Goal: Information Seeking & Learning: Learn about a topic

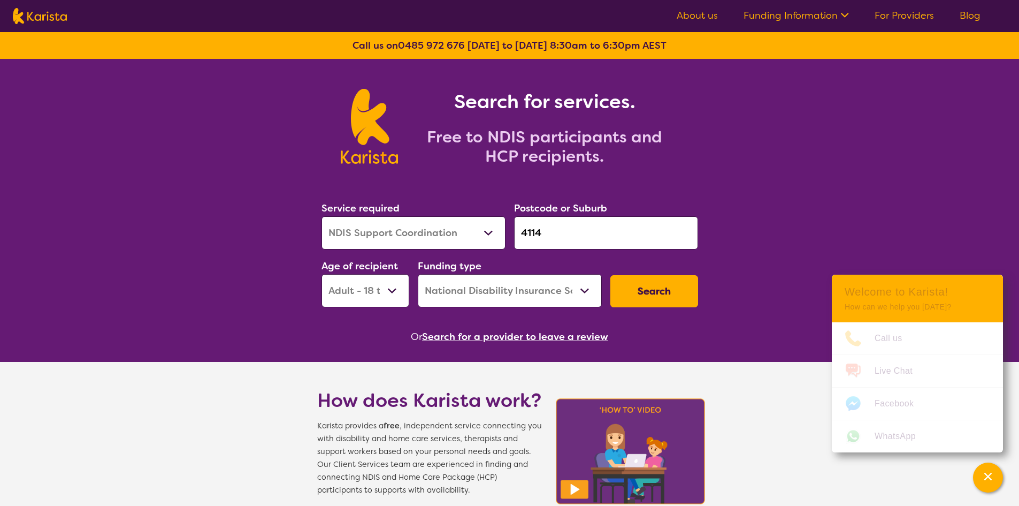
select select "NDIS Support Coordination"
select select "AD"
select select "NDIS"
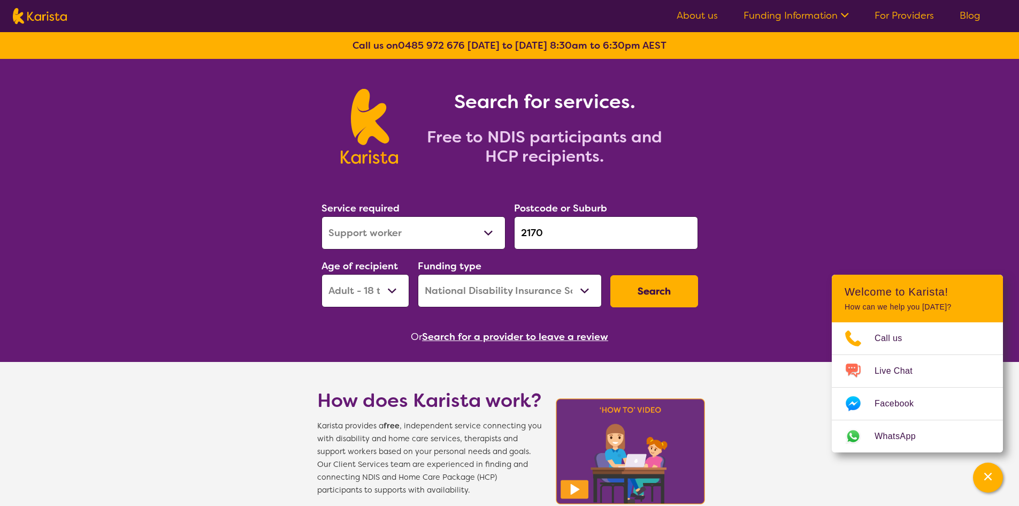
select select "Support worker"
select select "AD"
select select "NDIS"
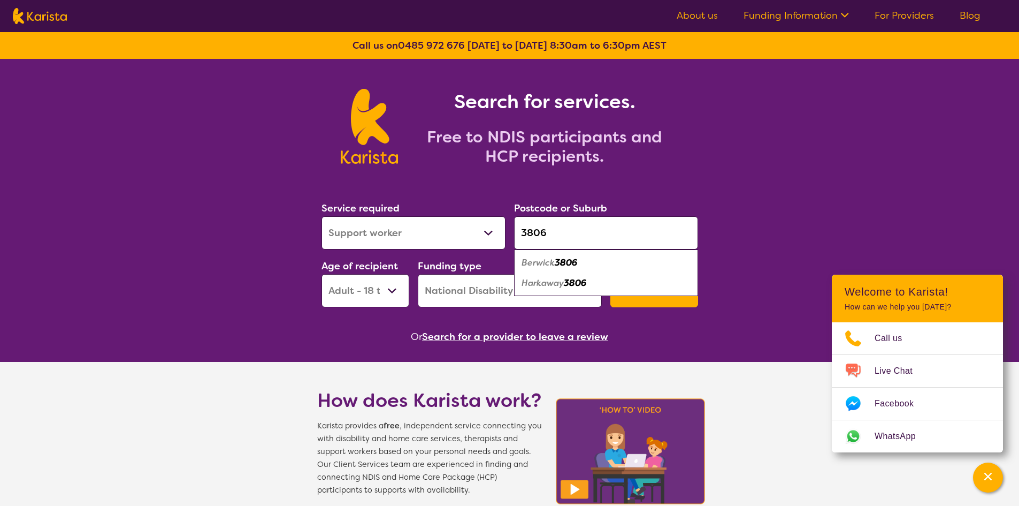
type input "3806"
click at [427, 233] on select "Allied Health Assistant Assessment ([MEDICAL_DATA] or [MEDICAL_DATA]) Behaviour…" at bounding box center [414, 232] width 184 height 33
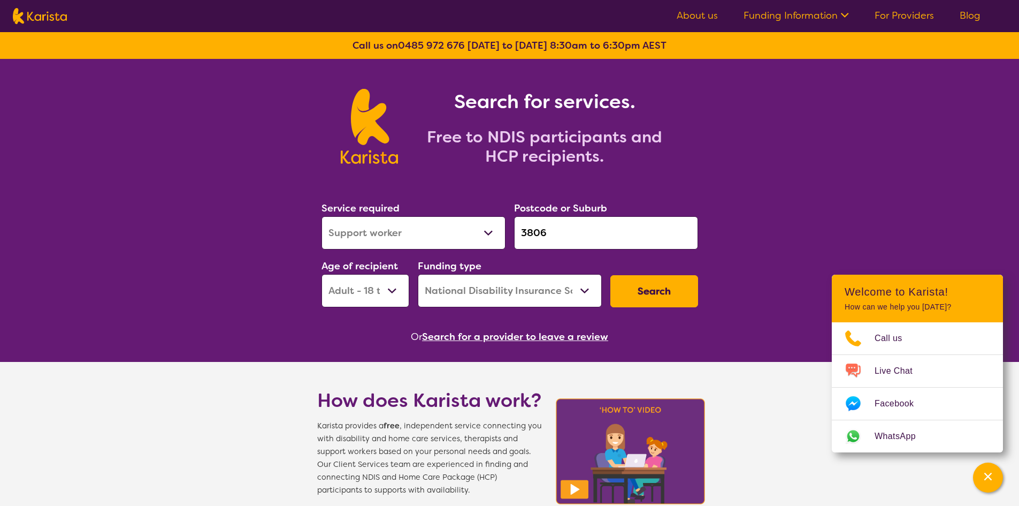
click at [484, 299] on select "Home Care Package (HCP) National Disability Insurance Scheme (NDIS) I don't know" at bounding box center [510, 290] width 184 height 33
select select "HCP"
click at [418, 274] on select "Home Care Package (HCP) National Disability Insurance Scheme (NDIS) I don't know" at bounding box center [510, 290] width 184 height 33
click at [367, 236] on select "Allied Health Assistant Assessment ([MEDICAL_DATA] or [MEDICAL_DATA]) Behaviour…" at bounding box center [414, 232] width 184 height 33
select select "Home Care Package Provider"
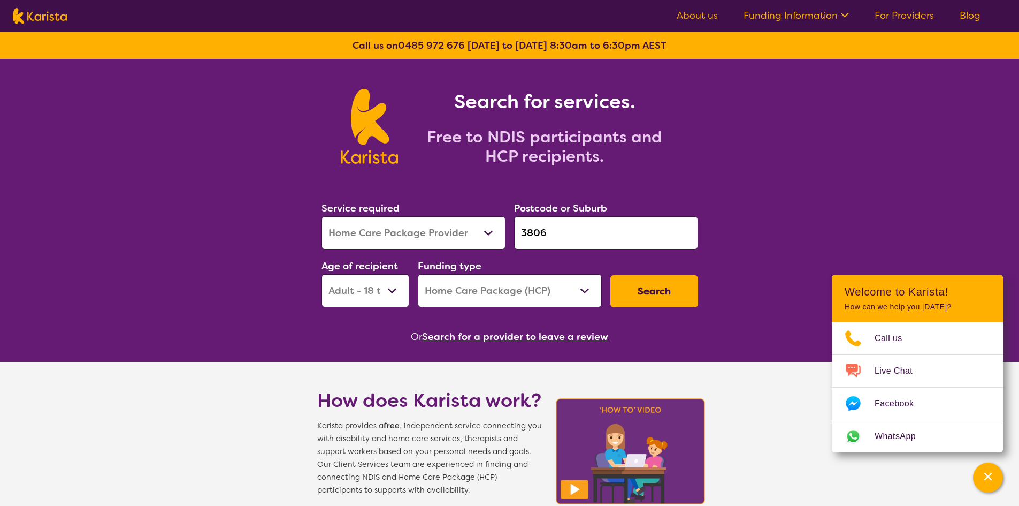
click at [322, 216] on select "Allied Health Assistant Assessment ([MEDICAL_DATA] or [MEDICAL_DATA]) Behaviour…" at bounding box center [414, 232] width 184 height 33
select select
click at [375, 292] on select "Early Childhood - 0 to 9 Child - 10 to 11 Adolescent - 12 to 17 Adult - 18 to 6…" at bounding box center [366, 290] width 88 height 33
select select "AG"
click at [322, 274] on select "Early Childhood - 0 to 9 Child - 10 to 11 Adolescent - 12 to 17 Adult - 18 to 6…" at bounding box center [366, 290] width 88 height 33
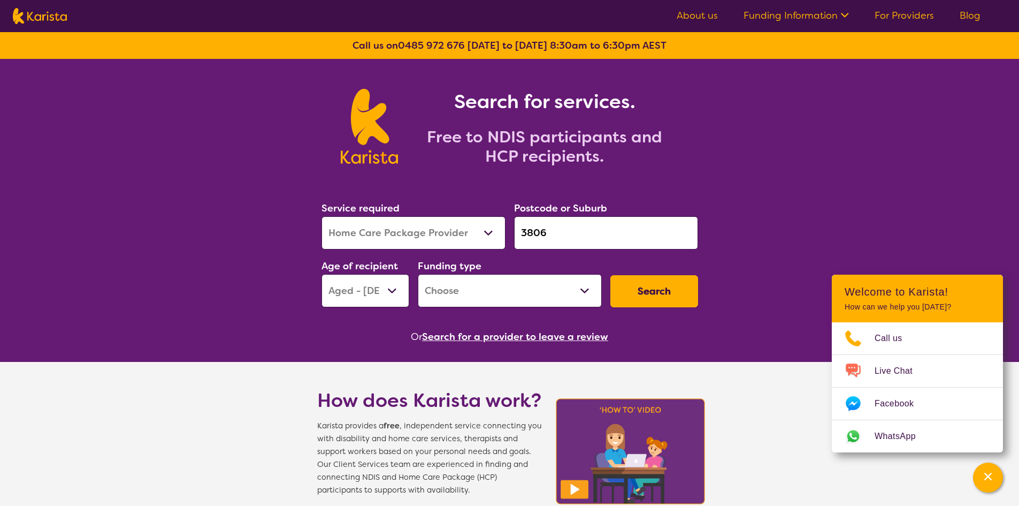
click at [665, 292] on button "Search" at bounding box center [655, 291] width 88 height 32
click at [516, 299] on select "Home Care Package - Level 1 Home Care Package - Level 2 Home Care Package - Lev…" at bounding box center [510, 290] width 184 height 33
select select "HCP1"
click at [418, 274] on select "Home Care Package - Level 1 Home Care Package - Level 2 Home Care Package - Lev…" at bounding box center [510, 290] width 184 height 33
click at [641, 293] on button "Search" at bounding box center [655, 291] width 88 height 32
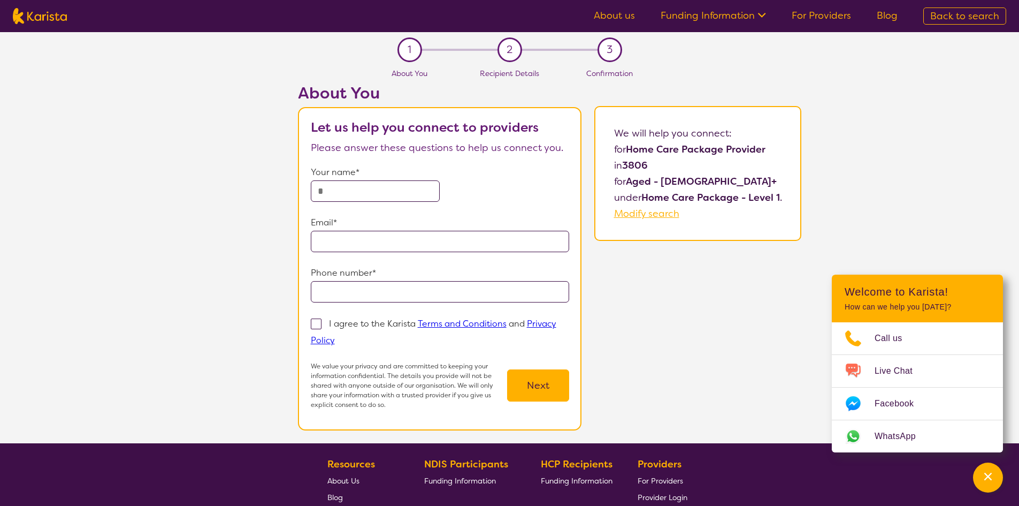
select select "Home Care Package Provider"
select select "AG"
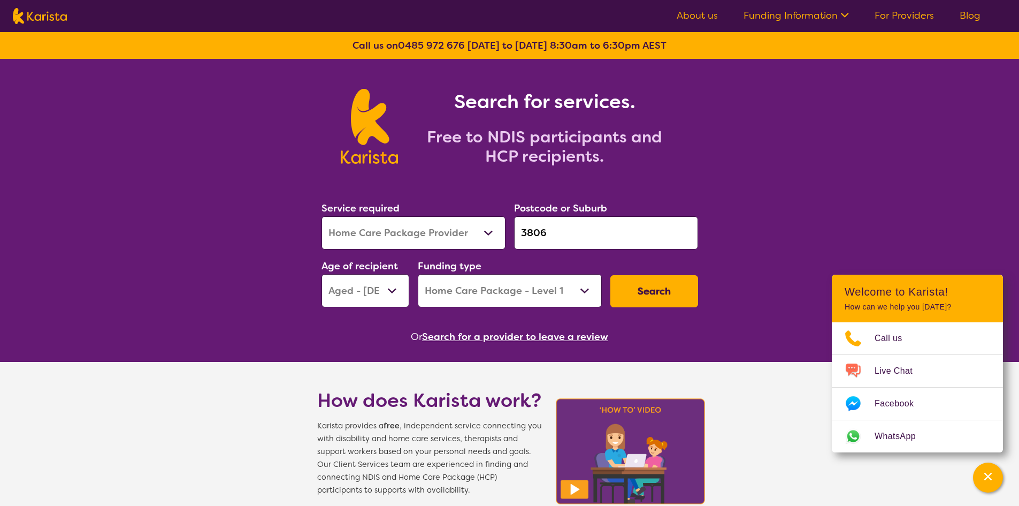
click at [511, 301] on select "Home Care Package - Level 1 Home Care Package - Level 2 Home Care Package - Lev…" at bounding box center [510, 290] width 184 height 33
select select "HCP2"
click at [418, 274] on select "Home Care Package - Level 1 Home Care Package - Level 2 Home Care Package - Lev…" at bounding box center [510, 290] width 184 height 33
click at [657, 288] on button "Search" at bounding box center [655, 291] width 88 height 32
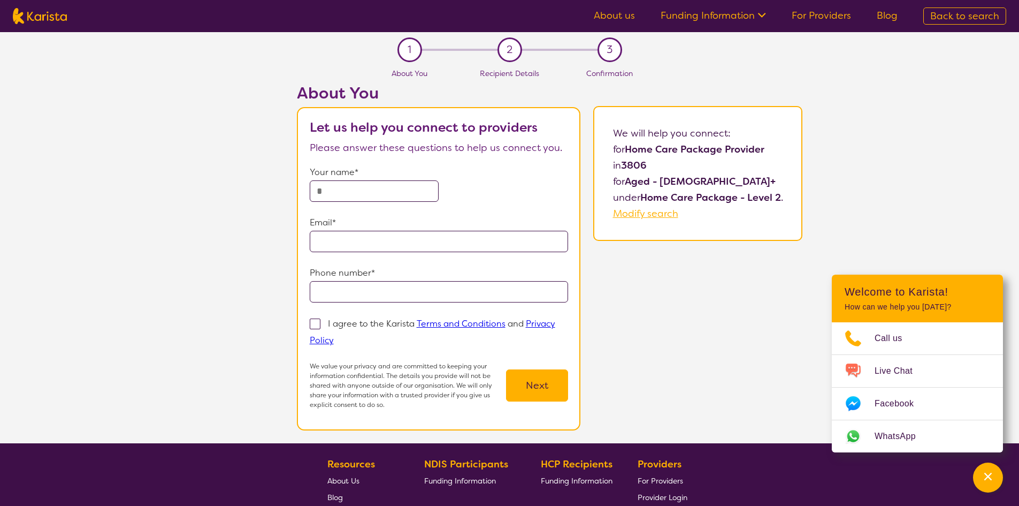
select select "Home Care Package Provider"
select select "AG"
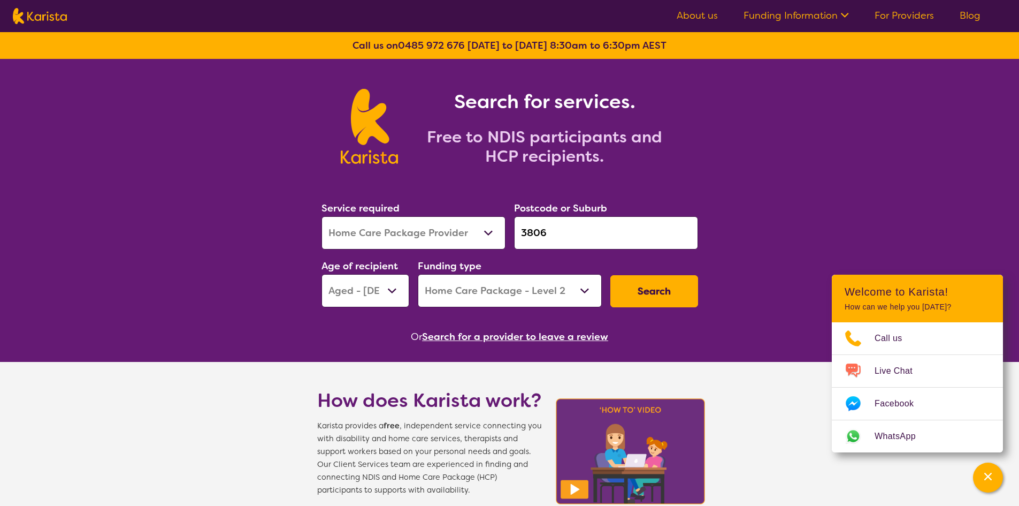
click at [533, 295] on select "Home Care Package - Level 1 Home Care Package - Level 2 Home Care Package - Lev…" at bounding box center [510, 290] width 184 height 33
select select "HCP3"
click at [418, 274] on select "Home Care Package - Level 1 Home Care Package - Level 2 Home Care Package - Lev…" at bounding box center [510, 290] width 184 height 33
click at [670, 298] on button "Search" at bounding box center [655, 291] width 88 height 32
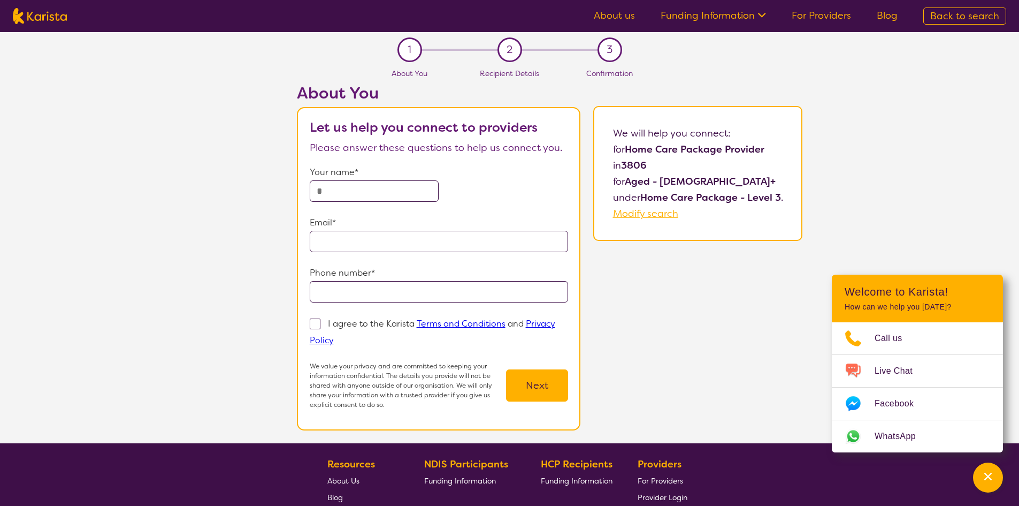
select select "Home Care Package Provider"
select select "AG"
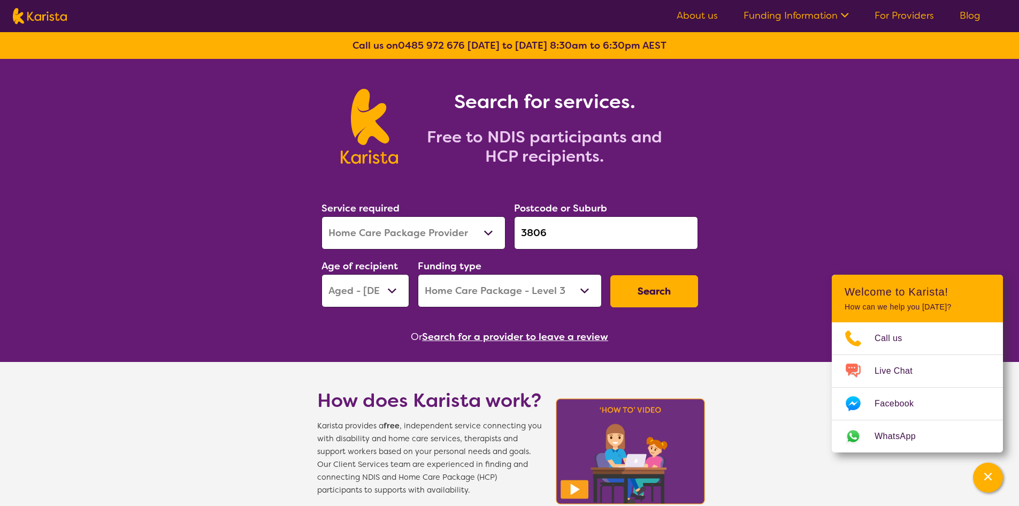
click at [483, 293] on select "Home Care Package - Level 1 Home Care Package - Level 2 Home Care Package - Lev…" at bounding box center [510, 290] width 184 height 33
select select "HCP4"
click at [418, 274] on select "Home Care Package - Level 1 Home Care Package - Level 2 Home Care Package - Lev…" at bounding box center [510, 290] width 184 height 33
click at [667, 283] on button "Search" at bounding box center [655, 291] width 88 height 32
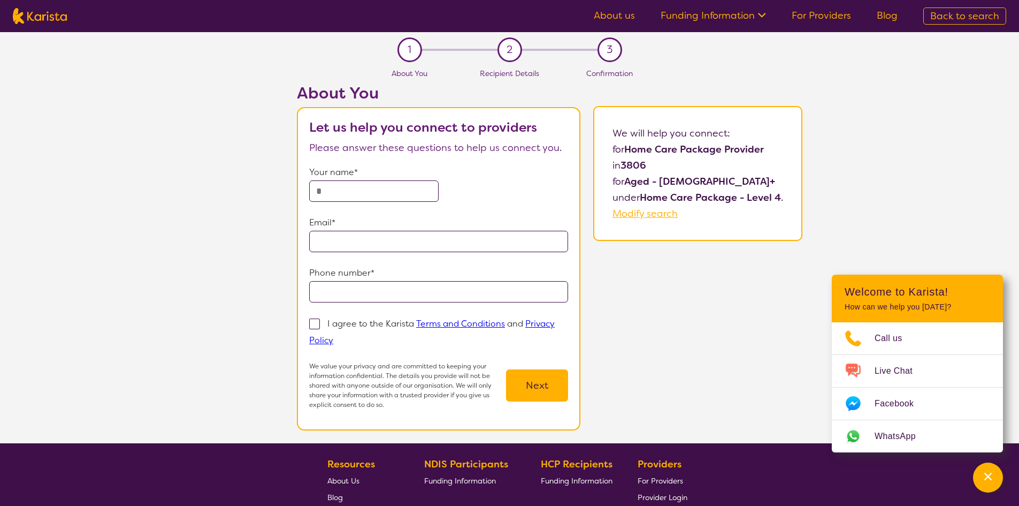
select select "Home Care Package Provider"
select select "AG"
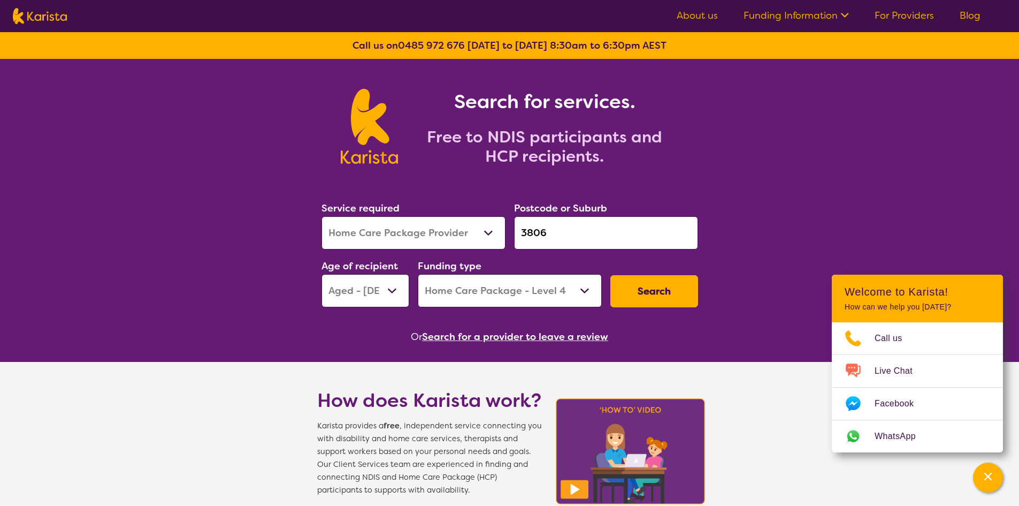
click at [500, 284] on select "Home Care Package - Level 1 Home Care Package - Level 2 Home Care Package - Lev…" at bounding box center [510, 290] width 184 height 33
select select "i-don-t-know"
click at [418, 274] on select "Home Care Package - Level 1 Home Care Package - Level 2 Home Care Package - Lev…" at bounding box center [510, 290] width 184 height 33
click at [665, 288] on button "Search" at bounding box center [655, 291] width 88 height 32
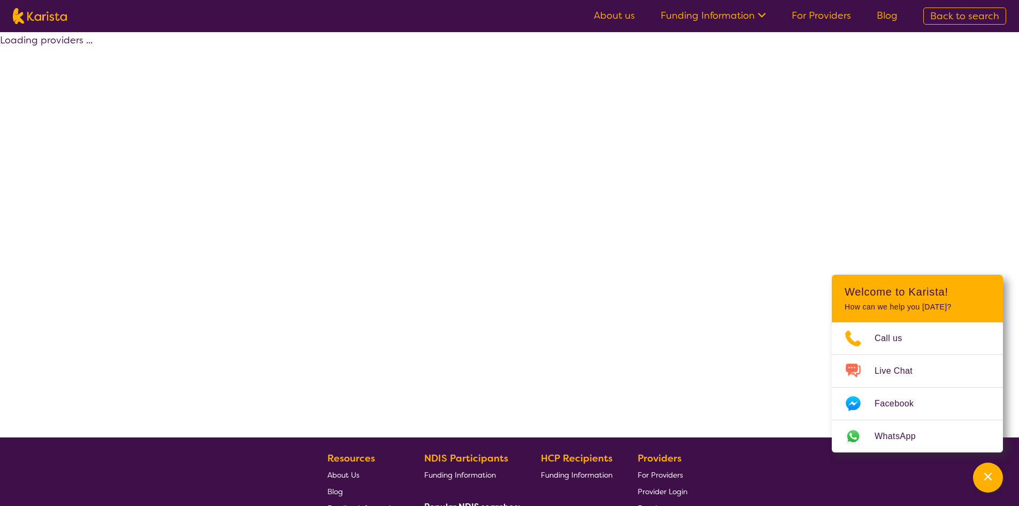
select select "Home Care Package Provider"
select select "AG"
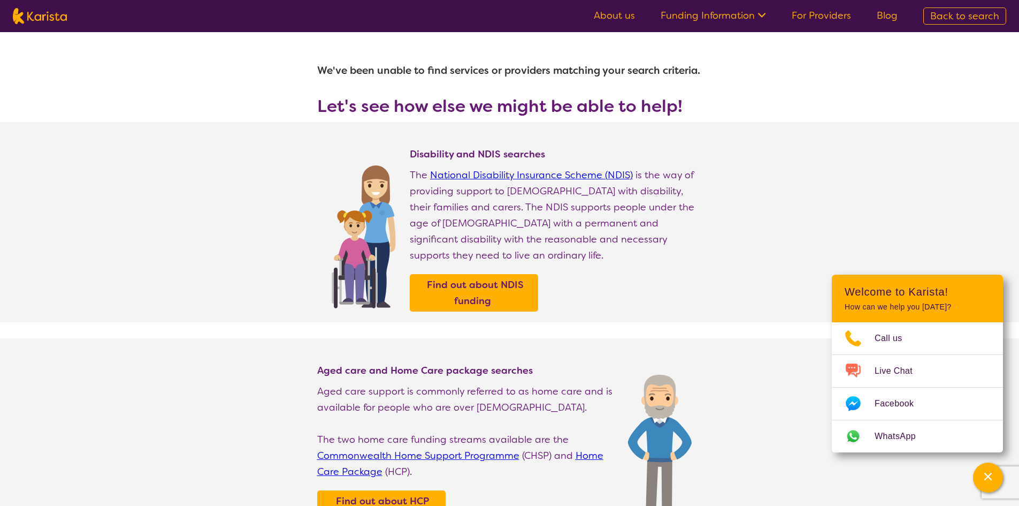
select select "Home Care Package Provider"
select select "AG"
select select "i-don-t-know"
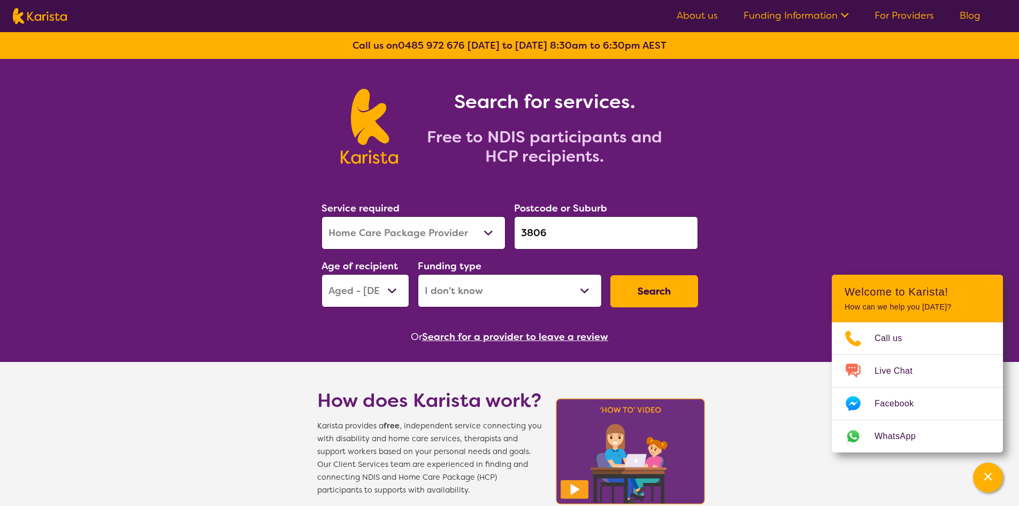
click at [438, 293] on select "Home Care Package - Level 1 Home Care Package - Level 2 Home Care Package - Lev…" at bounding box center [510, 290] width 184 height 33
click at [414, 231] on select "Allied Health Assistant Assessment ([MEDICAL_DATA] or [MEDICAL_DATA]) Behaviour…" at bounding box center [414, 232] width 184 height 33
select select "[MEDICAL_DATA]"
click at [322, 216] on select "Allied Health Assistant Assessment ([MEDICAL_DATA] or [MEDICAL_DATA]) Behaviour…" at bounding box center [414, 232] width 184 height 33
click at [466, 291] on select "Home Care Package (HCP) National Disability Insurance Scheme (NDIS) I don't know" at bounding box center [510, 290] width 184 height 33
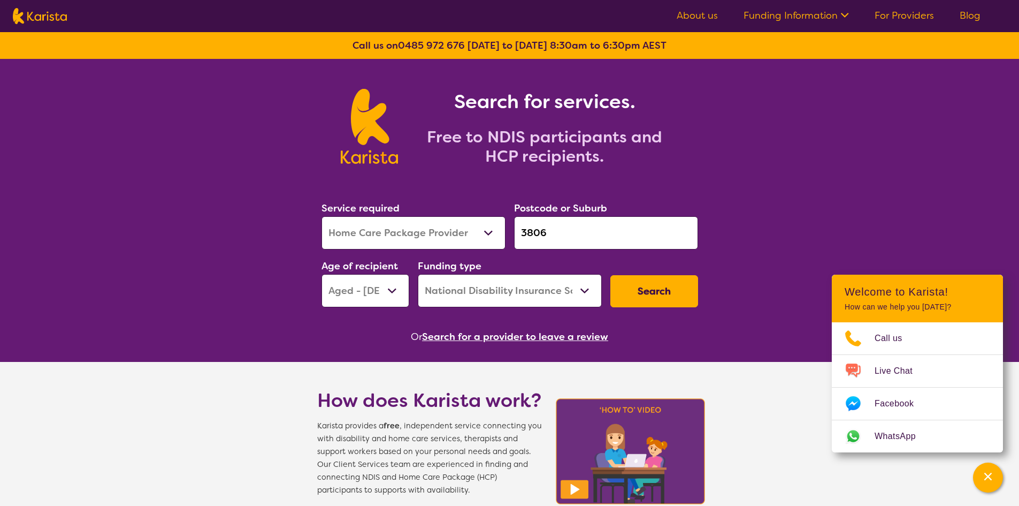
click at [418, 274] on select "Home Care Package (HCP) National Disability Insurance Scheme (NDIS) I don't know" at bounding box center [510, 290] width 184 height 33
click at [554, 295] on select "Home Care Package (HCP) National Disability Insurance Scheme (NDIS) I don't know" at bounding box center [510, 290] width 184 height 33
select select "HCP"
click at [418, 274] on select "Home Care Package (HCP) National Disability Insurance Scheme (NDIS) I don't know" at bounding box center [510, 290] width 184 height 33
click at [640, 288] on button "Search" at bounding box center [655, 291] width 88 height 32
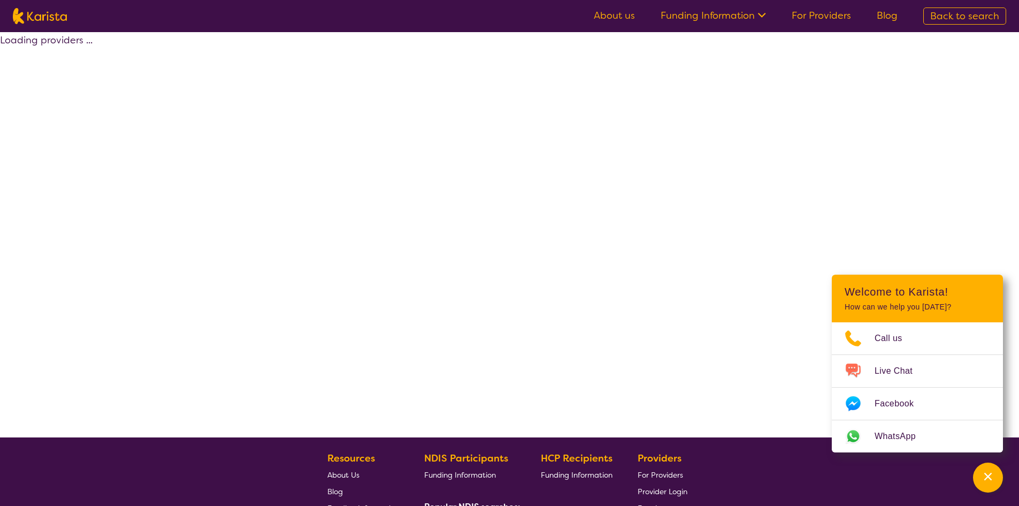
select select "[MEDICAL_DATA]"
select select "AG"
select select "HCP"
